Goal: Find specific page/section: Find specific page/section

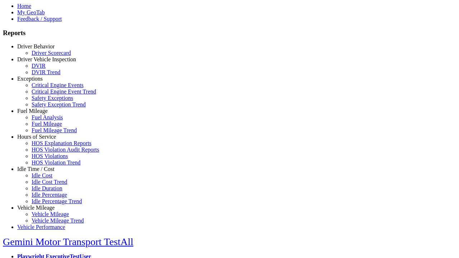
click at [41, 49] on link "Driver Behavior" at bounding box center [35, 46] width 37 height 6
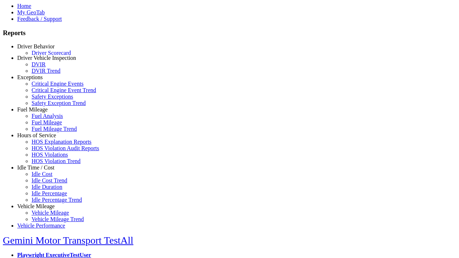
scroll to position [1, 0]
click at [47, 55] on link "Driver Scorecard" at bounding box center [51, 51] width 39 height 6
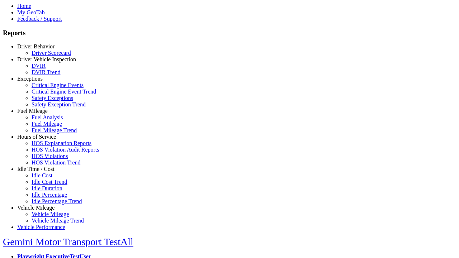
scroll to position [0, 0]
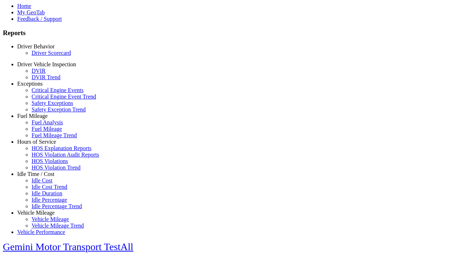
scroll to position [177, 0]
